Goal: Obtain resource: Download file/media

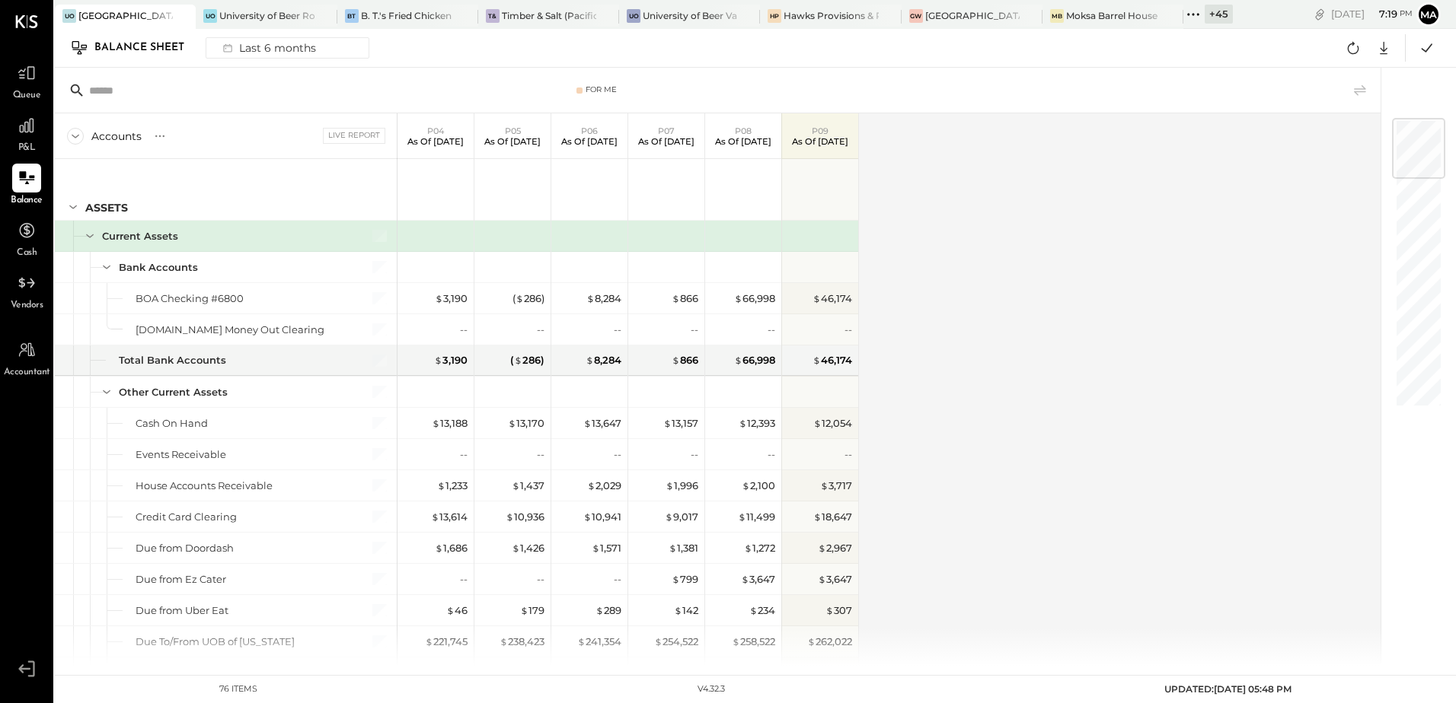
click at [925, 298] on div "Accounts S GL Live Report P04 As of Apr 27th 2025 P05 As of May 25th 2025 P06 A…" at bounding box center [719, 389] width 1328 height 553
click at [1353, 56] on icon at bounding box center [1353, 48] width 20 height 20
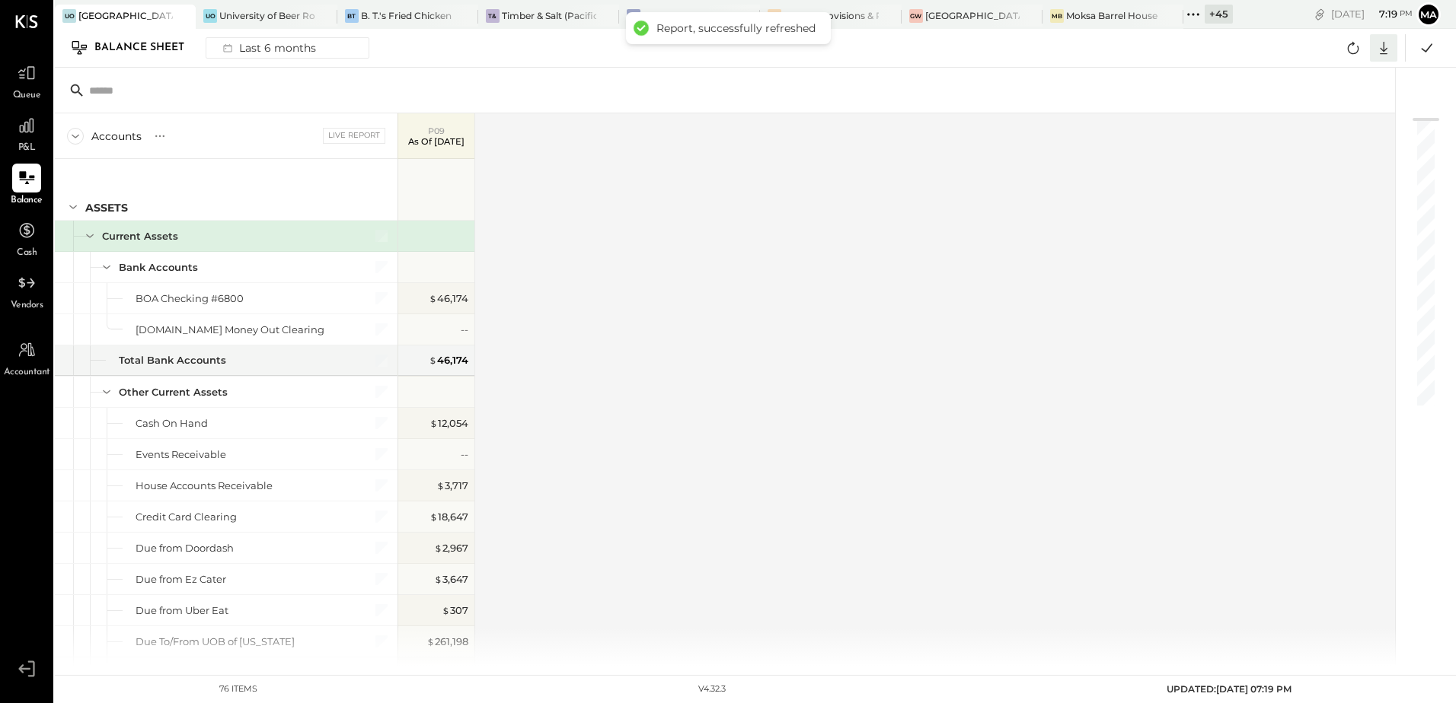
click at [1381, 48] on icon at bounding box center [1383, 48] width 20 height 20
click at [1315, 137] on div "Excel" at bounding box center [1336, 137] width 122 height 32
click at [891, 197] on div "Accounts S GL Live Report P09 As of Sep 28th 2025 ASSETS Current Assets Bank Ac…" at bounding box center [726, 389] width 1342 height 553
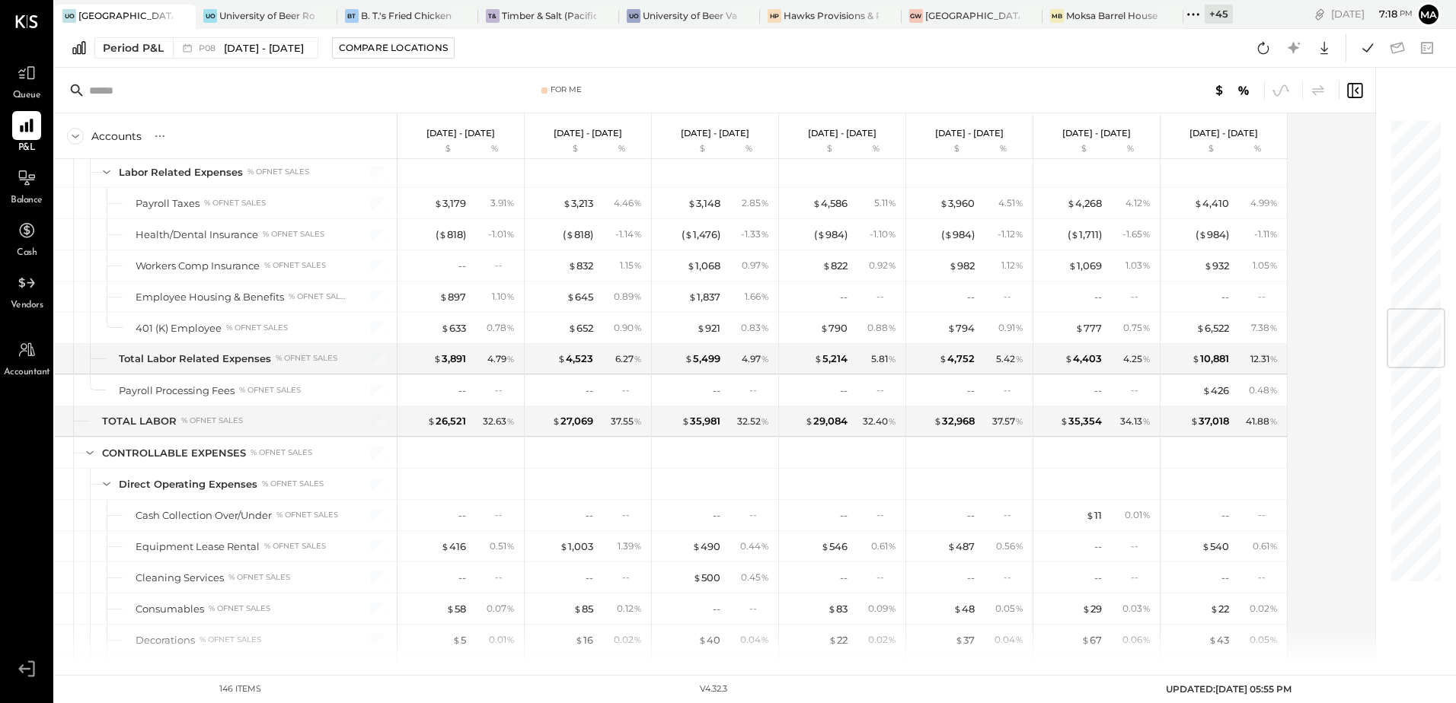
scroll to position [1599, 0]
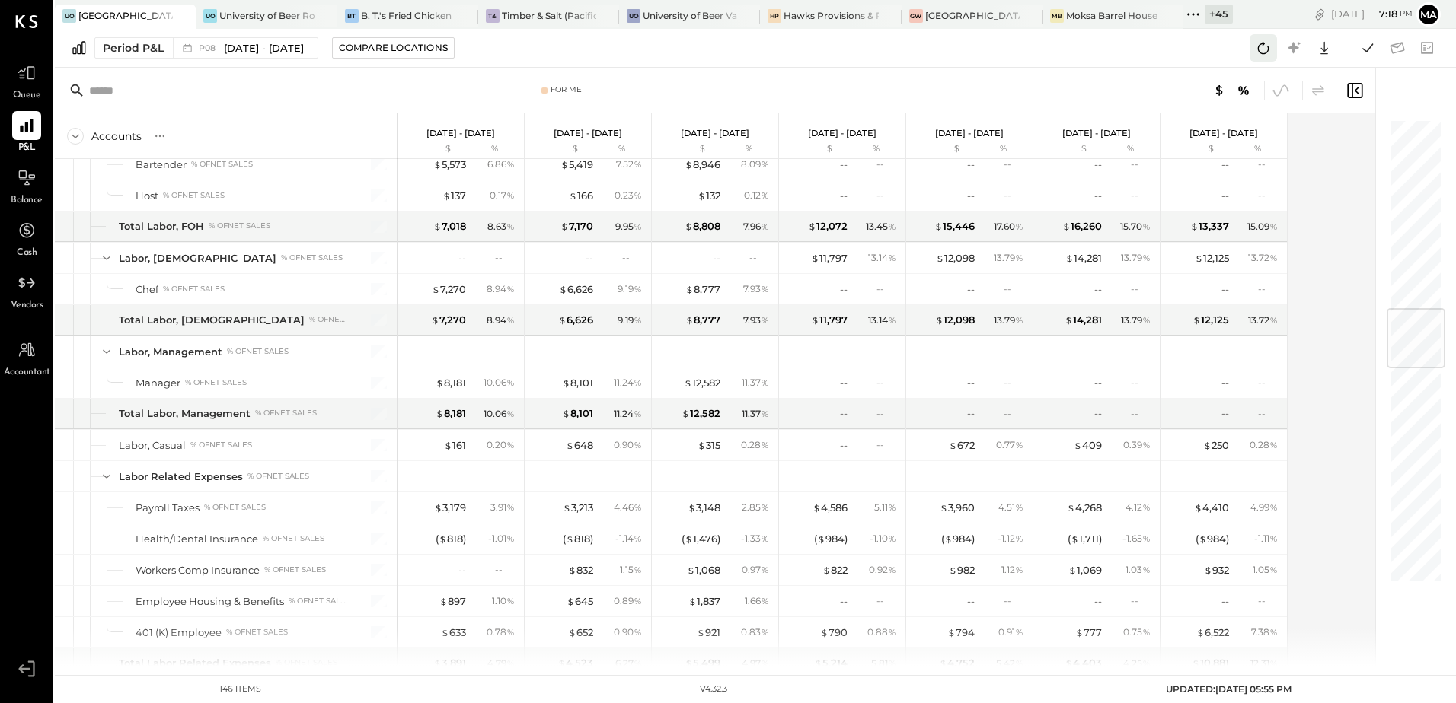
click at [1253, 50] on button at bounding box center [1262, 47] width 27 height 27
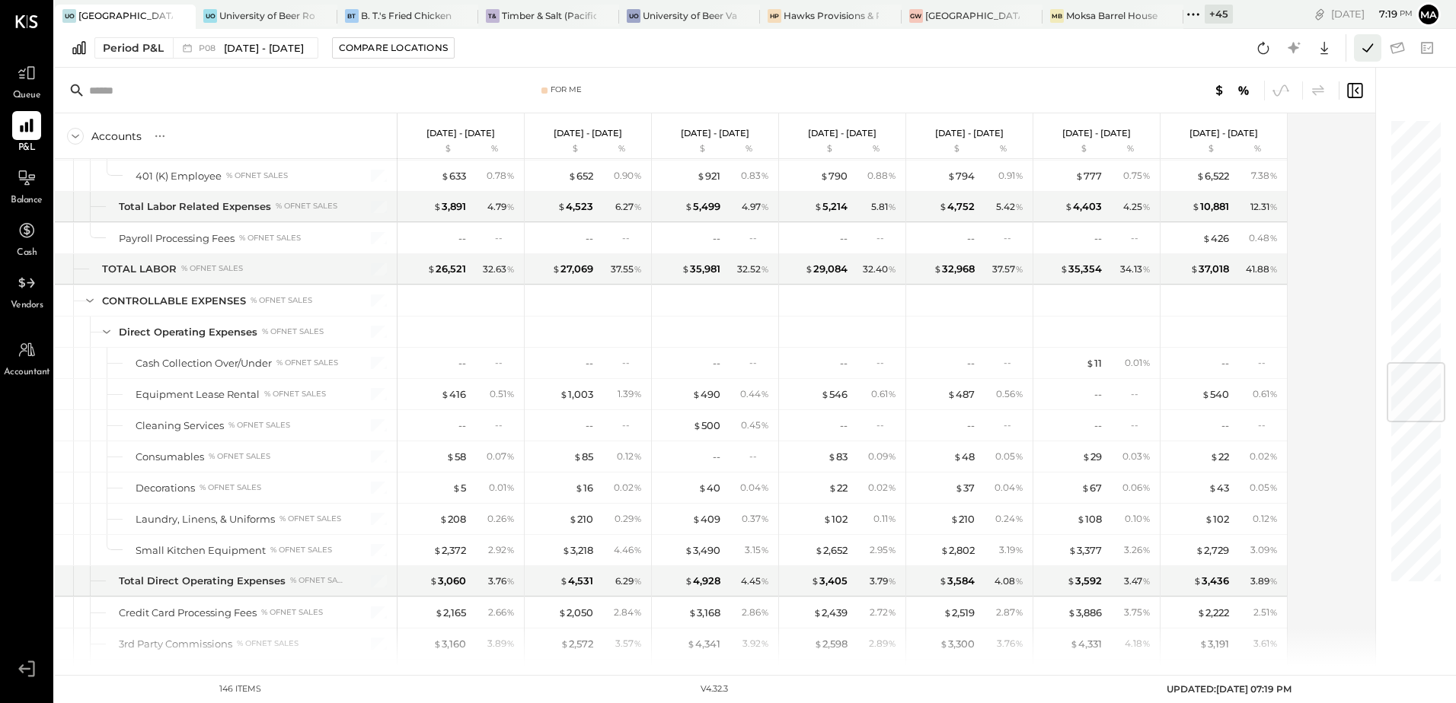
click at [1366, 53] on icon at bounding box center [1367, 48] width 20 height 20
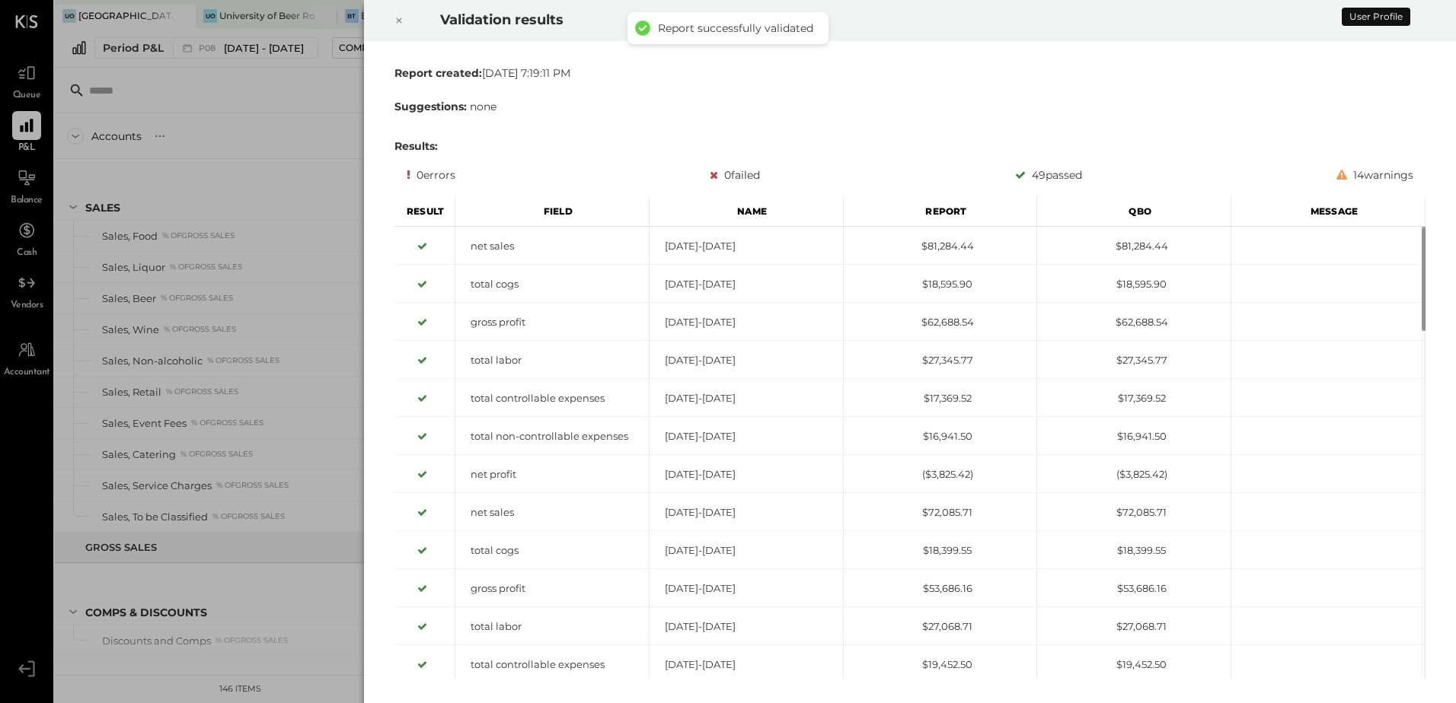
scroll to position [368, 0]
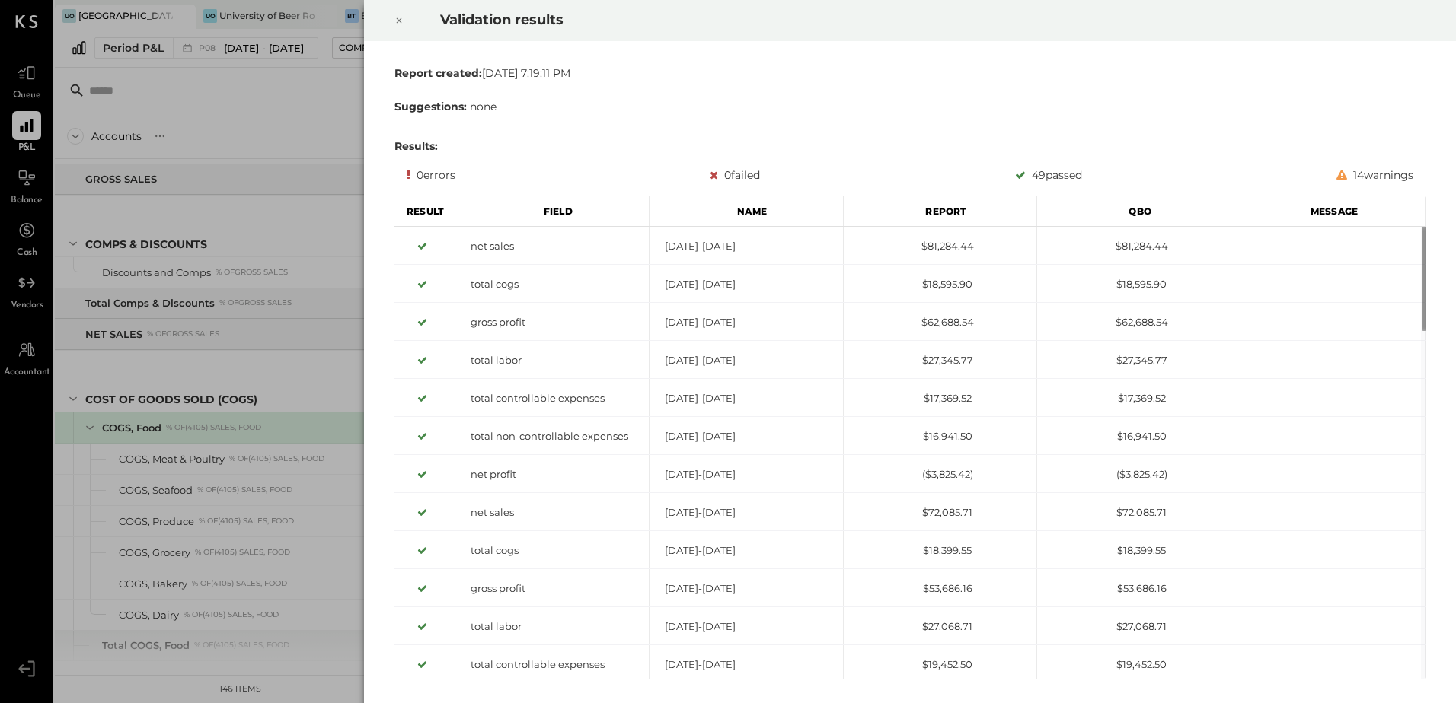
click at [398, 21] on icon at bounding box center [398, 20] width 9 height 18
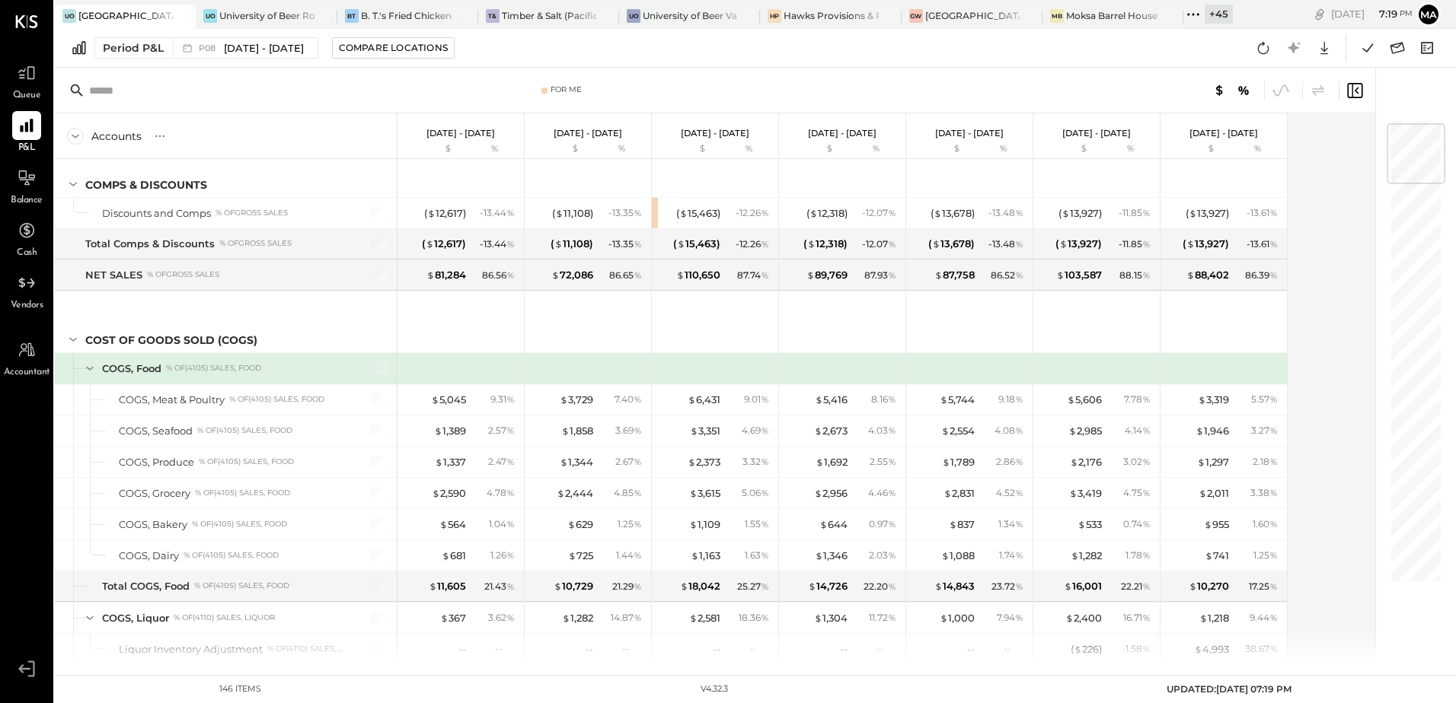
scroll to position [0, 0]
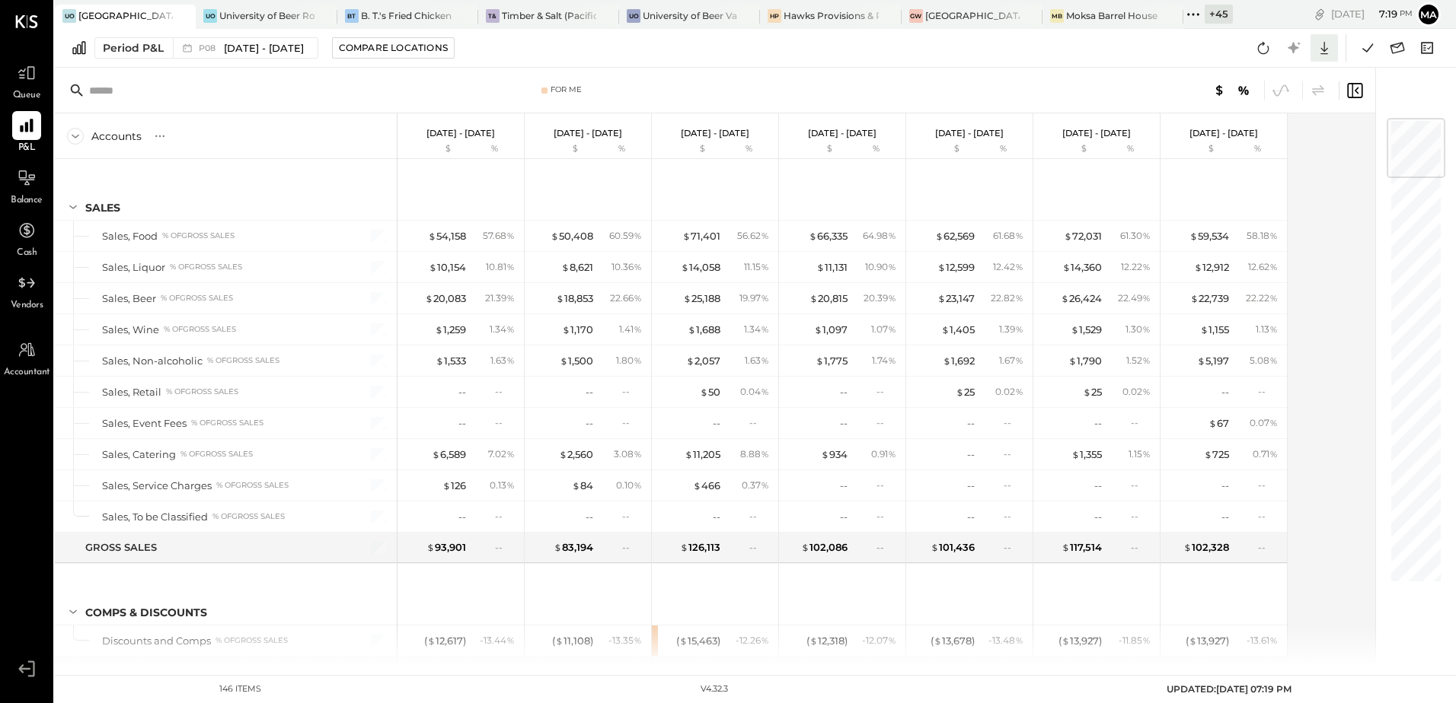
click at [1325, 49] on icon at bounding box center [1324, 48] width 8 height 13
click at [1260, 136] on div "Excel" at bounding box center [1277, 137] width 122 height 32
